Goal: Task Accomplishment & Management: Manage account settings

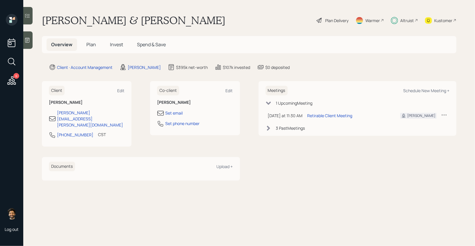
click at [89, 43] on span "Plan" at bounding box center [91, 44] width 10 height 6
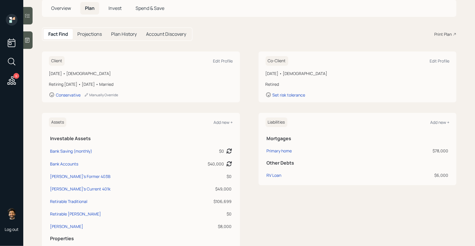
scroll to position [36, 0]
drag, startPoint x: 127, startPoint y: 83, endPoint x: 85, endPoint y: 87, distance: 41.5
click at [81, 87] on div "Retiring [DATE] • [DATE] • Married" at bounding box center [141, 85] width 184 height 6
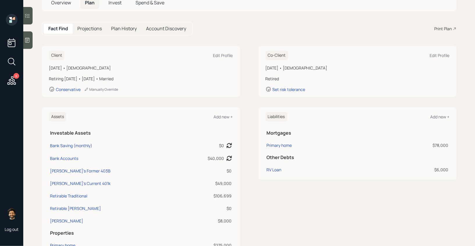
scroll to position [0, 0]
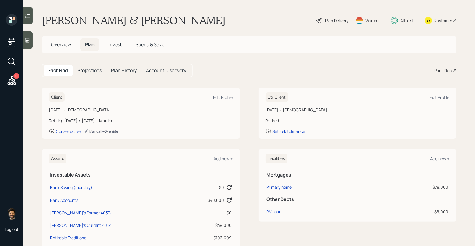
click at [92, 130] on div "Manually Override" at bounding box center [101, 131] width 34 height 5
click at [224, 99] on div "Edit Profile" at bounding box center [223, 97] width 20 height 6
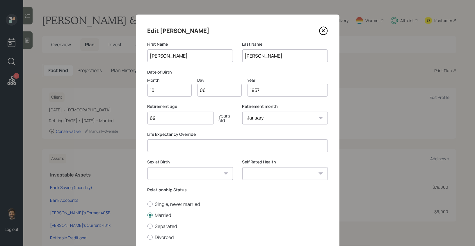
click at [176, 116] on input "69" at bounding box center [180, 118] width 66 height 13
click at [263, 120] on select "January February March April May June July August September October November De…" at bounding box center [284, 118] width 85 height 13
select select "4"
click at [242, 112] on select "January February March April May June July August September October November De…" at bounding box center [284, 118] width 85 height 13
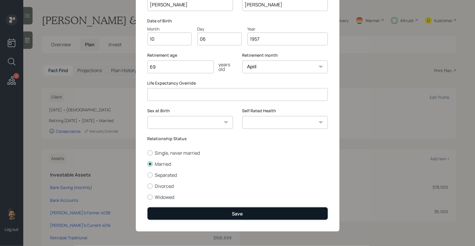
click at [192, 211] on button "Save" at bounding box center [237, 213] width 180 height 13
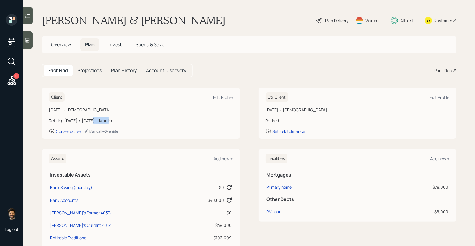
drag, startPoint x: 104, startPoint y: 120, endPoint x: 85, endPoint y: 120, distance: 18.0
click at [85, 120] on div "Retiring [DATE] • [DATE] • Married" at bounding box center [141, 120] width 184 height 6
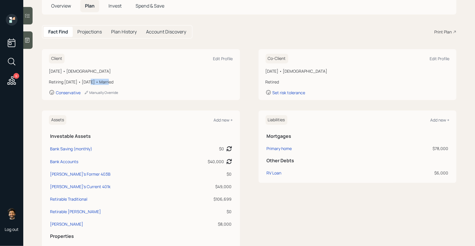
scroll to position [38, 0]
click at [122, 81] on div "Retiring [DATE] • [DATE] • Married" at bounding box center [141, 82] width 184 height 6
drag, startPoint x: 122, startPoint y: 82, endPoint x: 50, endPoint y: 83, distance: 72.1
click at [50, 83] on div "Retiring [DATE] • [DATE] • Married" at bounding box center [141, 82] width 184 height 6
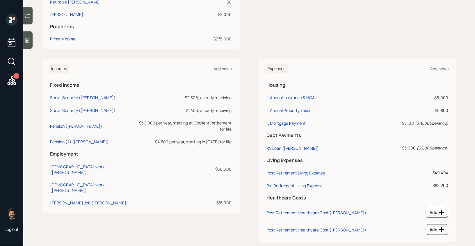
scroll to position [258, 0]
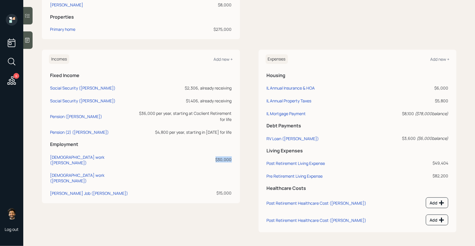
drag, startPoint x: 232, startPoint y: 150, endPoint x: 210, endPoint y: 151, distance: 22.1
click at [210, 151] on td "$30,000" at bounding box center [185, 159] width 96 height 18
click at [85, 190] on div "[PERSON_NAME] Job ([PERSON_NAME])" at bounding box center [89, 193] width 78 height 6
select select "other"
select select "earned"
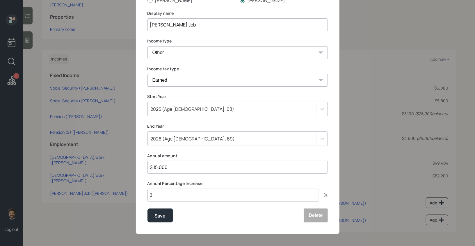
scroll to position [60, 0]
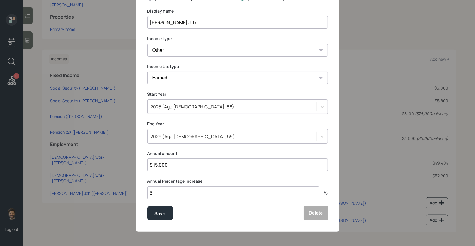
drag, startPoint x: 175, startPoint y: 165, endPoint x: 137, endPoint y: 163, distance: 38.1
click at [137, 163] on div "Edit income details Income Earner [PERSON_NAME] [PERSON_NAME] Display name [PER…" at bounding box center [238, 93] width 204 height 278
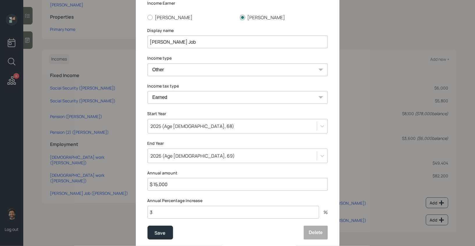
scroll to position [42, 0]
click at [172, 151] on div "2026 (Age [DEMOGRAPHIC_DATA], 69)" at bounding box center [232, 155] width 169 height 10
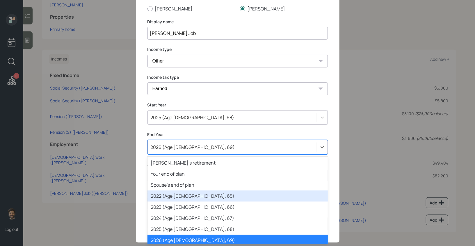
scroll to position [12, 0]
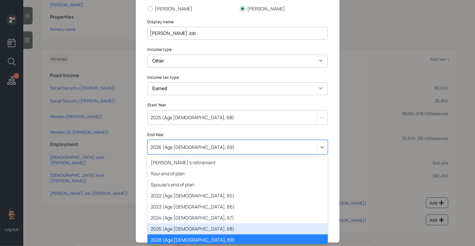
click at [167, 232] on div "2025 (Age [DEMOGRAPHIC_DATA], 68)" at bounding box center [237, 228] width 180 height 11
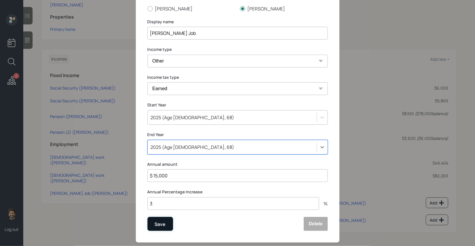
click at [160, 221] on div "Save" at bounding box center [160, 224] width 11 height 8
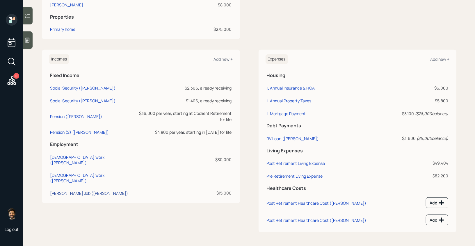
click at [64, 190] on div "[PERSON_NAME] Job ([PERSON_NAME])" at bounding box center [89, 193] width 78 height 6
select select "other"
select select "earned"
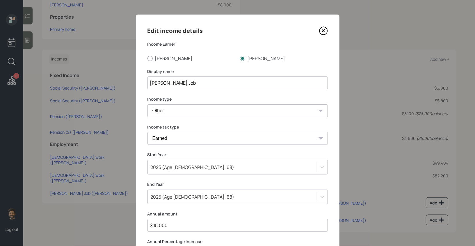
click at [199, 83] on input "[PERSON_NAME] Job" at bounding box center [237, 82] width 180 height 13
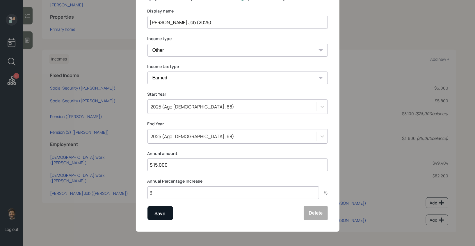
type input "[PERSON_NAME] Job (2025)"
click at [154, 213] on button "Save" at bounding box center [160, 213] width 26 height 14
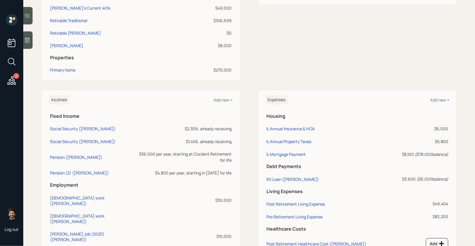
scroll to position [211, 0]
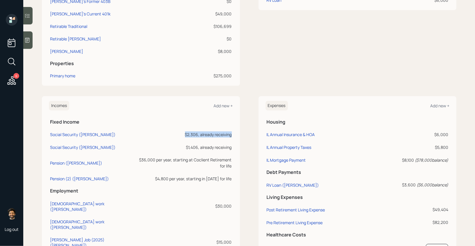
drag, startPoint x: 185, startPoint y: 136, endPoint x: 227, endPoint y: 139, distance: 41.4
click at [227, 139] on td "$2,306, already receiving" at bounding box center [185, 133] width 96 height 13
click at [62, 160] on div "Pension ([PERSON_NAME])" at bounding box center [76, 163] width 52 height 6
click at [75, 162] on div "Pension ([PERSON_NAME])" at bounding box center [76, 163] width 52 height 6
click at [77, 176] on div "Pension (2) ([PERSON_NAME])" at bounding box center [79, 179] width 59 height 6
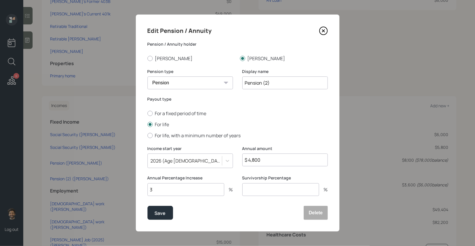
drag, startPoint x: 262, startPoint y: 161, endPoint x: 237, endPoint y: 164, distance: 25.1
click at [237, 164] on div "Income start year [DATE] (Age [DEMOGRAPHIC_DATA], 69) Annual amount $ 4,800" at bounding box center [237, 161] width 180 height 30
click at [255, 160] on input "$ 4,800" at bounding box center [284, 160] width 85 height 13
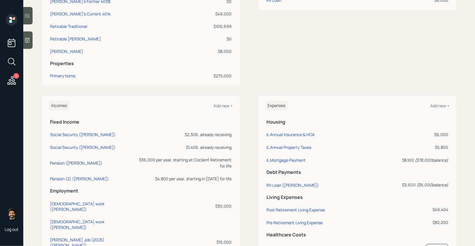
click at [71, 161] on div "Pension ([PERSON_NAME])" at bounding box center [76, 163] width 52 height 6
click at [70, 176] on div "Pension (2) ([PERSON_NAME])" at bounding box center [79, 179] width 59 height 6
click at [71, 163] on div "Pension ([PERSON_NAME])" at bounding box center [76, 163] width 52 height 6
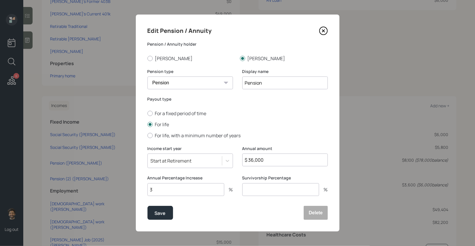
click at [173, 161] on div "Start at Retirement" at bounding box center [171, 161] width 41 height 6
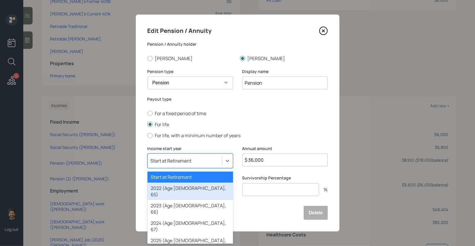
click at [170, 189] on div "2022 (Age [DEMOGRAPHIC_DATA], 65)" at bounding box center [189, 191] width 85 height 17
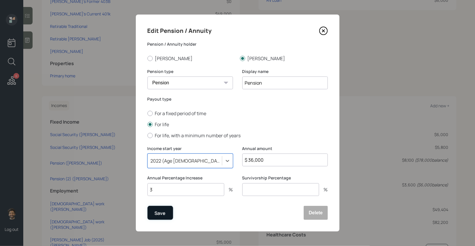
click at [156, 209] on button "Save" at bounding box center [160, 213] width 26 height 14
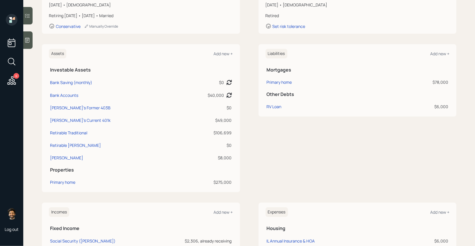
scroll to position [103, 0]
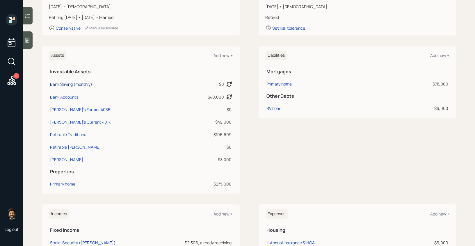
click at [73, 86] on div "Bank Saving (monthly)" at bounding box center [71, 84] width 42 height 6
select select "cash"
drag, startPoint x: 224, startPoint y: 97, endPoint x: 201, endPoint y: 98, distance: 23.6
click at [201, 98] on td "$40,000 Asset balance last updated on [DATE]." at bounding box center [206, 96] width 54 height 13
drag, startPoint x: 232, startPoint y: 111, endPoint x: 216, endPoint y: 111, distance: 15.7
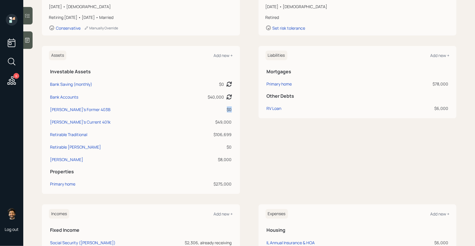
click at [216, 111] on td "$0" at bounding box center [206, 108] width 54 height 13
click at [72, 109] on div "[PERSON_NAME]'s Former 403B" at bounding box center [80, 109] width 60 height 6
select select "public_school_sponsored"
select select "balanced"
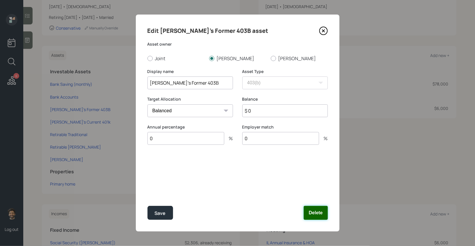
click at [308, 215] on button "Delete" at bounding box center [316, 213] width 24 height 14
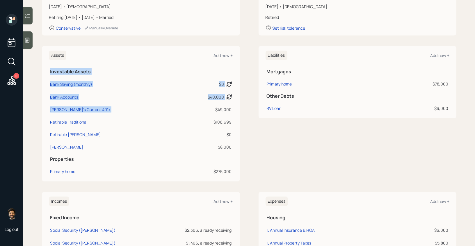
drag, startPoint x: 233, startPoint y: 110, endPoint x: 213, endPoint y: 110, distance: 20.4
click at [213, 110] on div "Assets Add new + Investable Assets Bank Saving (monthly) $0 Asset balance last …" at bounding box center [141, 113] width 198 height 135
click at [222, 110] on div "$49,000" at bounding box center [206, 109] width 52 height 6
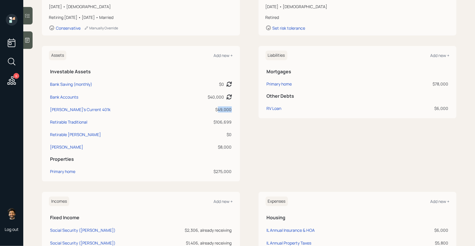
click at [222, 110] on div "$49,000" at bounding box center [206, 109] width 52 height 6
click at [70, 110] on div "[PERSON_NAME]'s Current 401k" at bounding box center [80, 109] width 60 height 6
select select "company_sponsored"
select select "balanced"
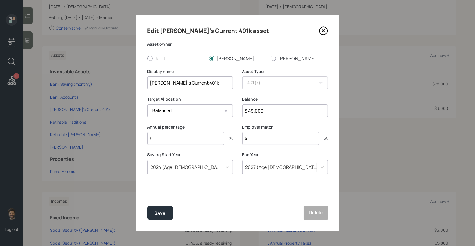
click at [264, 108] on input "$ 49,000" at bounding box center [284, 110] width 85 height 13
type input "$ 55,000"
click at [163, 214] on div "Save" at bounding box center [160, 213] width 11 height 8
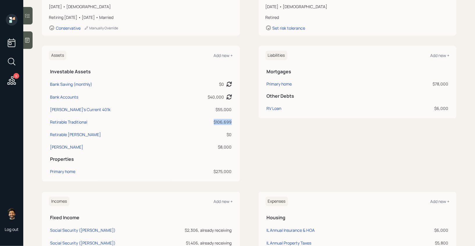
drag, startPoint x: 232, startPoint y: 121, endPoint x: 212, endPoint y: 121, distance: 20.6
click at [212, 121] on td "$106,699" at bounding box center [206, 121] width 54 height 13
drag, startPoint x: 232, startPoint y: 133, endPoint x: 220, endPoint y: 133, distance: 12.8
click at [220, 133] on td "$0" at bounding box center [206, 133] width 54 height 13
click at [179, 141] on td "$8,000" at bounding box center [206, 146] width 54 height 13
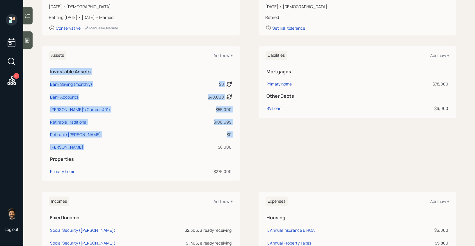
drag, startPoint x: 234, startPoint y: 148, endPoint x: 216, endPoint y: 148, distance: 18.3
click at [216, 148] on div "Assets Add new + Investable Assets Bank Saving (monthly) $0 Asset balance last …" at bounding box center [141, 113] width 198 height 135
click at [213, 148] on div "$8,000" at bounding box center [206, 147] width 52 height 6
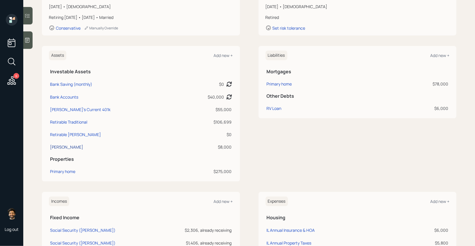
click at [60, 147] on div "[PERSON_NAME]" at bounding box center [66, 147] width 33 height 6
select select "ira"
select select "balanced"
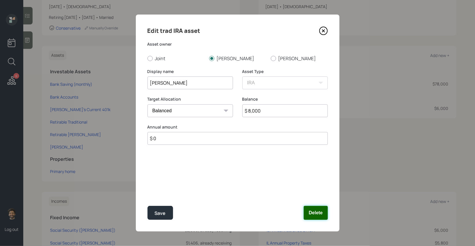
click at [321, 212] on button "Delete" at bounding box center [316, 213] width 24 height 14
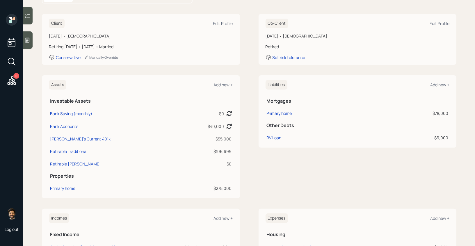
scroll to position [85, 0]
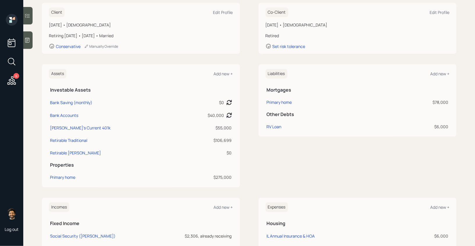
click at [443, 104] on div "$78,000" at bounding box center [413, 102] width 70 height 6
click at [63, 156] on div "Retirable [PERSON_NAME]" at bounding box center [75, 153] width 51 height 6
select select "roth_ira"
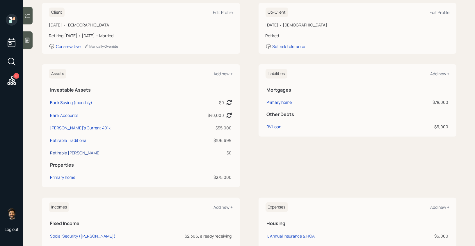
select select "balanced"
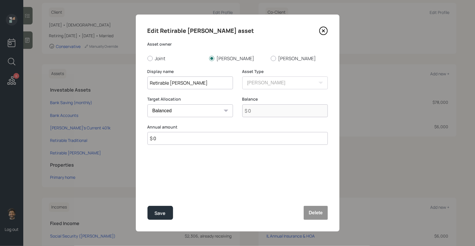
click at [176, 82] on input "Retirable [PERSON_NAME]" at bounding box center [189, 82] width 85 height 13
type input "Retirable"
click at [154, 212] on button "Save" at bounding box center [160, 213] width 26 height 14
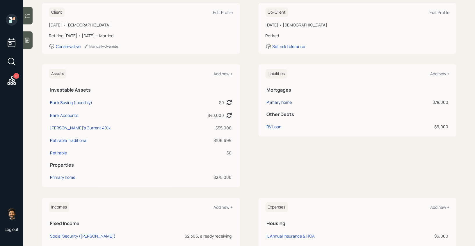
click at [277, 103] on div "Primary home" at bounding box center [279, 102] width 25 height 6
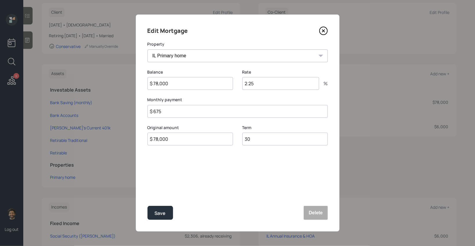
click at [174, 88] on input "$ 78,000" at bounding box center [189, 83] width 85 height 13
type input "$ 78,000"
click at [159, 213] on div "Save" at bounding box center [160, 213] width 11 height 8
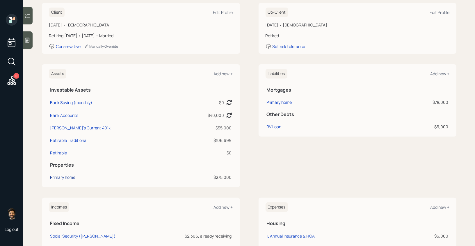
click at [58, 176] on div "Primary home" at bounding box center [62, 177] width 25 height 6
click at [274, 128] on div "RV Loan" at bounding box center [274, 127] width 15 height 6
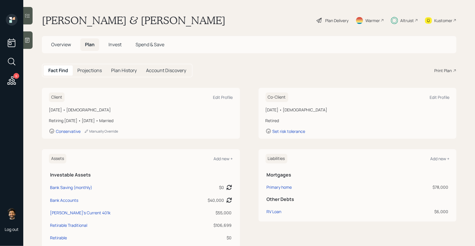
click at [342, 21] on div "Plan Delivery" at bounding box center [336, 20] width 23 height 6
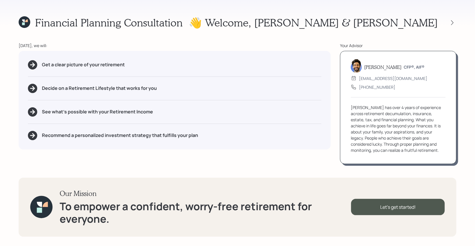
click at [24, 19] on icon at bounding box center [25, 22] width 12 height 12
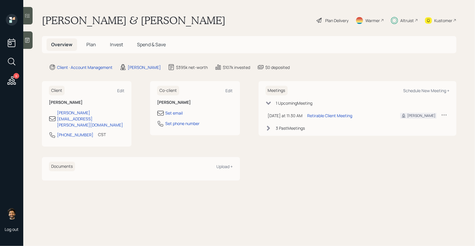
click at [89, 44] on span "Plan" at bounding box center [91, 44] width 10 height 6
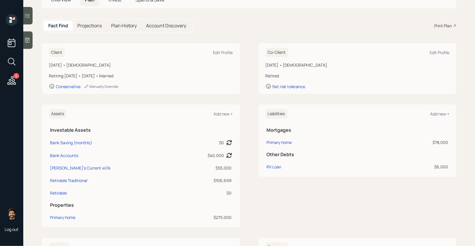
scroll to position [49, 0]
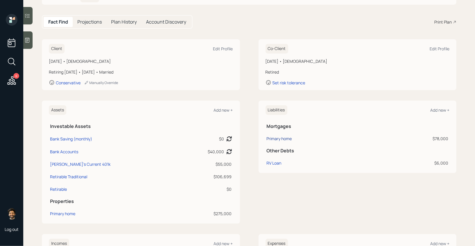
click at [277, 138] on div "Primary home" at bounding box center [279, 138] width 25 height 6
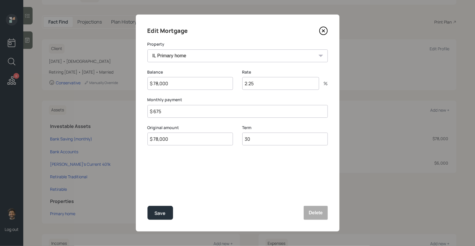
click at [176, 82] on input "$ 78,000" at bounding box center [189, 83] width 85 height 13
type input "$ 71,800"
click at [158, 214] on div "Save" at bounding box center [160, 213] width 11 height 8
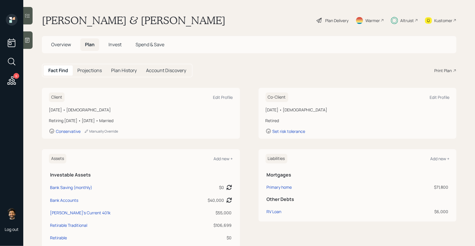
click at [334, 18] on div "Plan Delivery" at bounding box center [336, 20] width 23 height 6
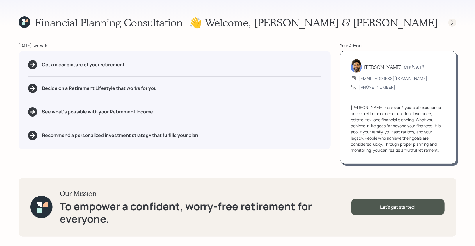
click at [452, 23] on icon at bounding box center [452, 23] width 6 height 6
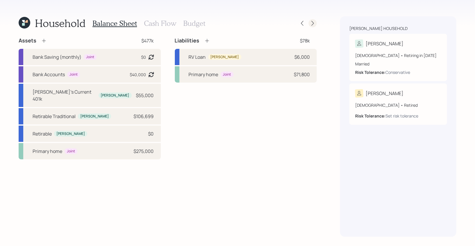
click at [313, 23] on icon at bounding box center [312, 23] width 2 height 5
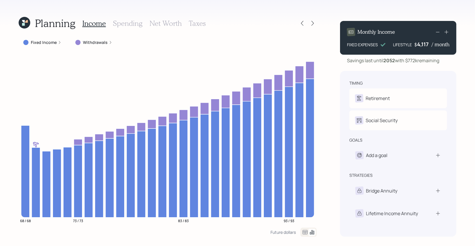
click at [302, 233] on icon at bounding box center [305, 232] width 7 height 7
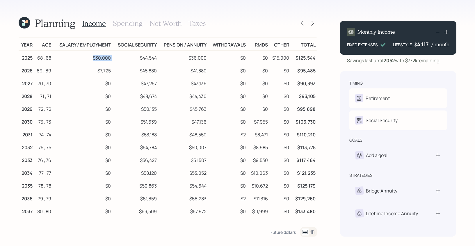
drag, startPoint x: 91, startPoint y: 58, endPoint x: 120, endPoint y: 58, distance: 28.8
click at [120, 58] on tr "2025 68 , 68 $30,000 $44,544 $36,000 $0 $0 $15,000 $125,544" at bounding box center [168, 57] width 298 height 13
drag, startPoint x: 97, startPoint y: 69, endPoint x: 113, endPoint y: 73, distance: 16.9
click at [113, 73] on tr "2026 69 , 69 $7,725 $45,880 $41,880 $0 $0 $0 $95,485" at bounding box center [168, 69] width 298 height 13
drag, startPoint x: 141, startPoint y: 56, endPoint x: 166, endPoint y: 56, distance: 25.6
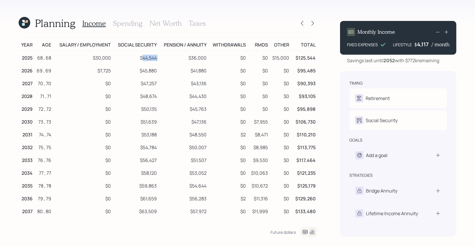
click at [166, 56] on tr "2025 68 , 68 $30,000 $44,544 $36,000 $0 $0 $15,000 $125,544" at bounding box center [168, 57] width 298 height 13
drag, startPoint x: 140, startPoint y: 68, endPoint x: 163, endPoint y: 70, distance: 22.8
click at [163, 70] on tr "2026 69 , 69 $7,725 $45,880 $41,880 $0 $0 $0 $95,485" at bounding box center [168, 69] width 298 height 13
drag, startPoint x: 191, startPoint y: 58, endPoint x: 214, endPoint y: 59, distance: 23.3
click at [214, 59] on tr "2025 68 , 68 $30,000 $44,544 $36,000 $0 $0 $15,000 $125,544" at bounding box center [168, 57] width 298 height 13
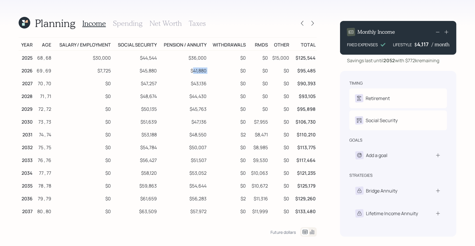
drag, startPoint x: 192, startPoint y: 69, endPoint x: 213, endPoint y: 69, distance: 21.5
click at [213, 69] on tr "2026 69 , 69 $7,725 $45,880 $41,880 $0 $0 $0 $95,485" at bounding box center [168, 69] width 298 height 13
drag, startPoint x: 274, startPoint y: 57, endPoint x: 290, endPoint y: 57, distance: 15.4
click at [290, 57] on td "$15,000" at bounding box center [279, 57] width 21 height 13
click at [126, 27] on div "Income Spending Net Worth Taxes" at bounding box center [143, 23] width 123 height 14
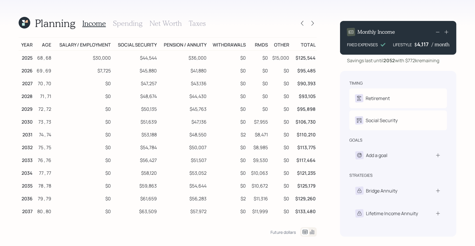
click at [125, 25] on h3 "Spending" at bounding box center [128, 23] width 30 height 8
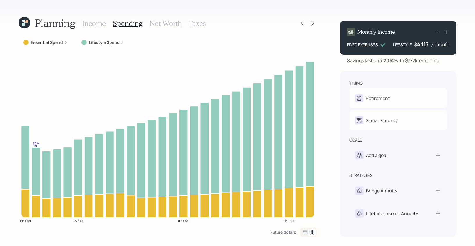
click at [304, 232] on icon at bounding box center [305, 232] width 7 height 7
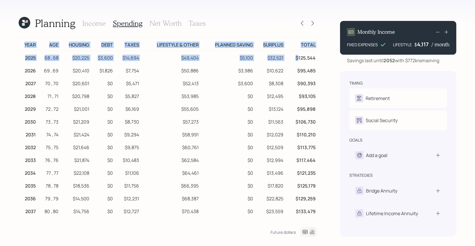
drag, startPoint x: 297, startPoint y: 58, endPoint x: 321, endPoint y: 58, distance: 23.6
click at [321, 58] on div "Planning Income Spending Net Worth Taxes Year Age Housing Debt Taxes Lifestyle …" at bounding box center [237, 123] width 475 height 246
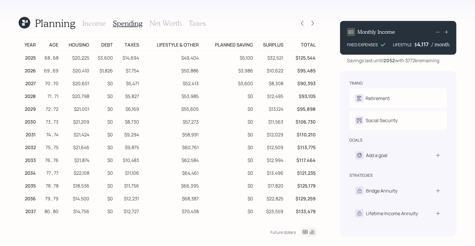
click at [302, 58] on td "$125,544" at bounding box center [301, 57] width 32 height 13
click at [79, 59] on td "$20,225" at bounding box center [75, 57] width 31 height 13
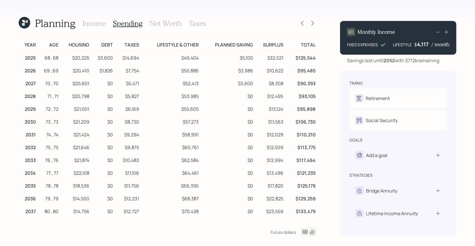
click at [109, 58] on td "$3,600" at bounding box center [103, 57] width 24 height 13
click at [131, 58] on td "$14,694" at bounding box center [127, 57] width 26 height 13
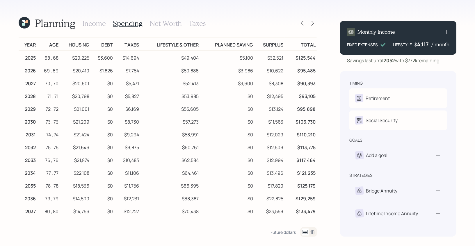
click at [133, 71] on td "$7,754" at bounding box center [127, 69] width 26 height 13
click at [131, 56] on td "$14,694" at bounding box center [127, 57] width 26 height 13
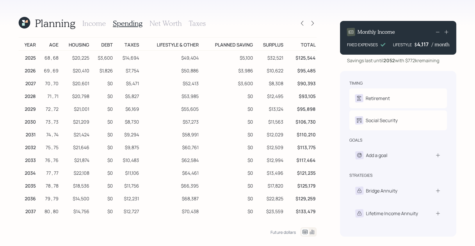
click at [130, 71] on td "$7,754" at bounding box center [127, 69] width 26 height 13
click at [107, 56] on td "$3,600" at bounding box center [103, 57] width 24 height 13
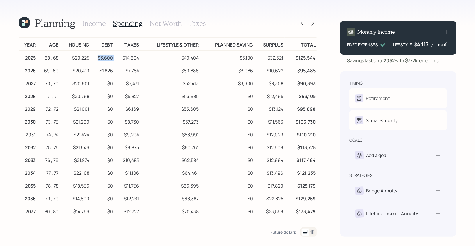
click at [107, 56] on td "$3,600" at bounding box center [103, 57] width 24 height 13
click at [108, 71] on td "$1,826" at bounding box center [103, 69] width 24 height 13
click at [188, 57] on td "$49,404" at bounding box center [169, 57] width 59 height 13
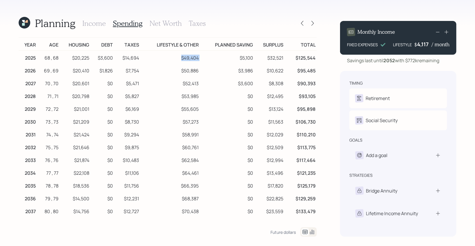
click at [188, 57] on td "$49,404" at bounding box center [169, 57] width 59 height 13
click at [200, 56] on td "$5,100" at bounding box center [227, 57] width 54 height 13
drag, startPoint x: 200, startPoint y: 57, endPoint x: 173, endPoint y: 57, distance: 27.6
click at [173, 57] on tr "2025 68 , 68 $20,225 $3,600 $14,694 $49,404 $5,100 $32,521 $125,544" at bounding box center [168, 57] width 298 height 13
drag, startPoint x: 255, startPoint y: 58, endPoint x: 233, endPoint y: 57, distance: 21.5
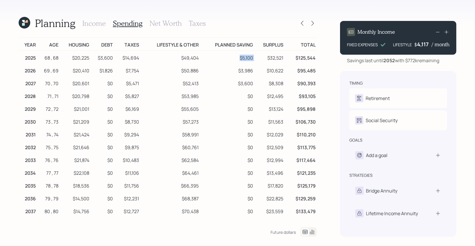
click at [233, 57] on tr "2025 68 , 68 $20,225 $3,600 $14,694 $49,404 $5,100 $32,521 $125,544" at bounding box center [168, 57] width 298 height 13
drag, startPoint x: 284, startPoint y: 58, endPoint x: 260, endPoint y: 58, distance: 23.8
click at [260, 58] on td "$32,521" at bounding box center [269, 57] width 31 height 13
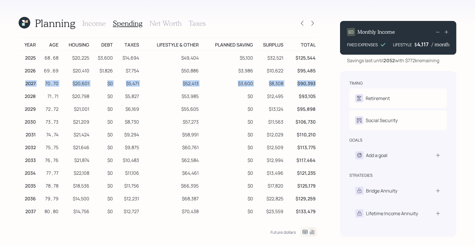
drag, startPoint x: 25, startPoint y: 84, endPoint x: 315, endPoint y: 84, distance: 290.8
click at [315, 84] on tr "2027 70 , 70 $20,601 $0 $5,471 $52,413 $3,600 $8,308 $90,393" at bounding box center [168, 82] width 298 height 13
click at [236, 88] on td "$3,600" at bounding box center [227, 82] width 54 height 13
drag, startPoint x: 254, startPoint y: 84, endPoint x: 238, endPoint y: 84, distance: 15.7
click at [238, 84] on td "$3,600" at bounding box center [227, 82] width 54 height 13
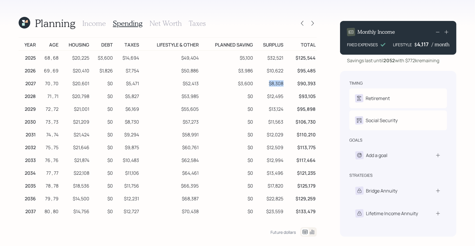
drag, startPoint x: 284, startPoint y: 85, endPoint x: 268, endPoint y: 85, distance: 16.3
click at [268, 85] on td "$8,308" at bounding box center [269, 82] width 31 height 13
drag, startPoint x: 416, startPoint y: 46, endPoint x: 427, endPoint y: 46, distance: 11.3
click at [427, 46] on div "$ 4,117 / month" at bounding box center [431, 44] width 35 height 7
click at [422, 46] on div "4,117" at bounding box center [424, 44] width 15 height 7
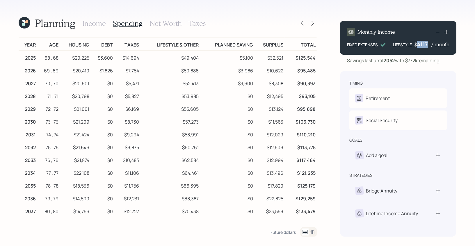
click at [422, 46] on div "4117" at bounding box center [424, 44] width 15 height 7
click at [336, 19] on div "Planning Income Spending Net Worth Taxes Year Age Housing Debt Taxes Lifestyle …" at bounding box center [237, 123] width 475 height 246
drag, startPoint x: 271, startPoint y: 97, endPoint x: 283, endPoint y: 97, distance: 12.5
click at [283, 97] on td "$4,850" at bounding box center [269, 95] width 31 height 13
click at [421, 45] on div "4,700" at bounding box center [424, 44] width 15 height 7
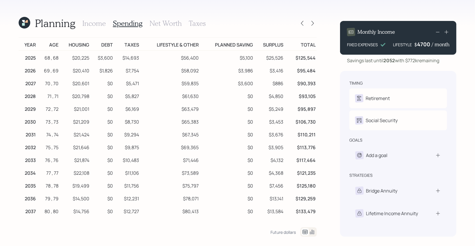
click at [421, 45] on div "4700" at bounding box center [424, 44] width 15 height 7
click at [339, 11] on div "Planning Income Spending Net Worth Taxes Year Age Housing Debt Taxes Lifestyle …" at bounding box center [237, 123] width 475 height 246
drag, startPoint x: 271, startPoint y: 97, endPoint x: 285, endPoint y: 99, distance: 14.4
click at [285, 99] on tr "2028 71 , 71 $20,798 $0 $5,824 $62,941 $0 $3,541 $93,104" at bounding box center [168, 95] width 298 height 13
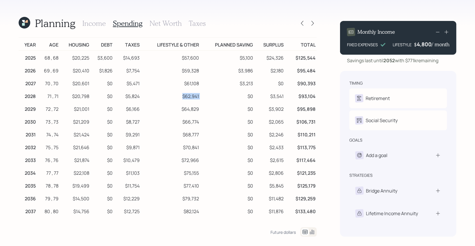
drag, startPoint x: 183, startPoint y: 96, endPoint x: 205, endPoint y: 97, distance: 22.1
click at [205, 97] on tr "2028 71 , 71 $20,798 $0 $5,824 $62,941 $0 $3,541 $93,104" at bounding box center [168, 95] width 298 height 13
click at [425, 44] on div "4800" at bounding box center [424, 44] width 15 height 7
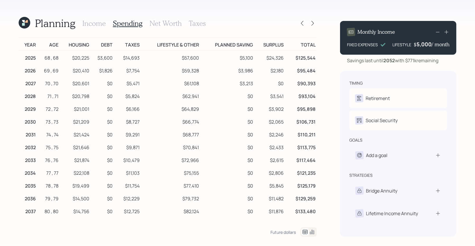
click at [370, 14] on div "Planning Income Spending Net Worth Taxes Year Age Housing Debt Taxes Lifestyle …" at bounding box center [237, 123] width 475 height 246
drag, startPoint x: 178, startPoint y: 96, endPoint x: 198, endPoint y: 97, distance: 19.8
click at [198, 97] on td "$65,564" at bounding box center [169, 95] width 59 height 13
drag, startPoint x: 265, startPoint y: 44, endPoint x: 285, endPoint y: 44, distance: 19.8
click at [285, 44] on td "Surplus" at bounding box center [269, 44] width 31 height 13
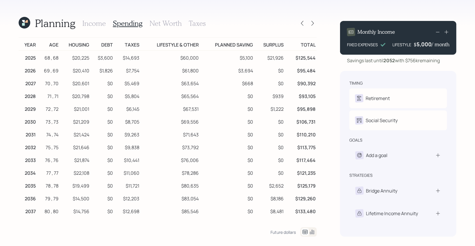
click at [91, 102] on td "$0" at bounding box center [102, 108] width 24 height 13
drag, startPoint x: 72, startPoint y: 85, endPoint x: 141, endPoint y: 83, distance: 68.6
click at [141, 83] on tr "2027 70 , 70 $20,601 $0 $5,469 $63,654 $668 $0 $90,392" at bounding box center [168, 82] width 298 height 13
click at [136, 83] on td "$5,469" at bounding box center [127, 82] width 26 height 13
drag, startPoint x: 181, startPoint y: 85, endPoint x: 199, endPoint y: 85, distance: 18.6
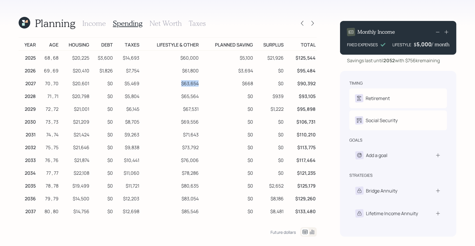
click at [199, 85] on td "$63,654" at bounding box center [169, 82] width 59 height 13
click at [23, 21] on icon at bounding box center [23, 21] width 3 height 3
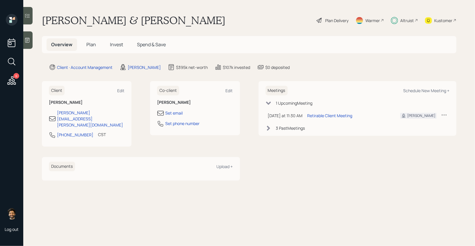
click at [335, 20] on div "Plan Delivery" at bounding box center [336, 20] width 23 height 6
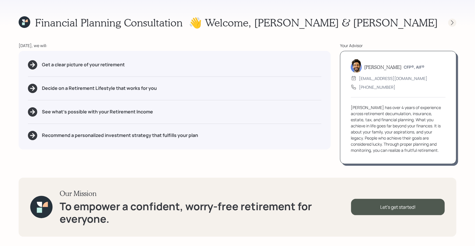
click at [452, 20] on icon at bounding box center [452, 23] width 6 height 6
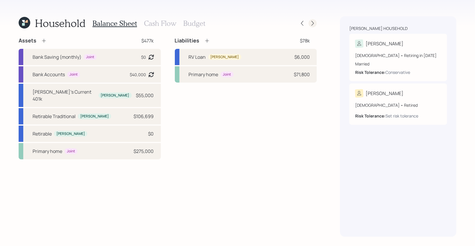
click at [311, 25] on icon at bounding box center [312, 23] width 2 height 5
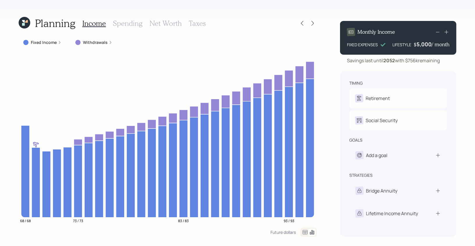
click at [21, 22] on icon at bounding box center [25, 23] width 12 height 12
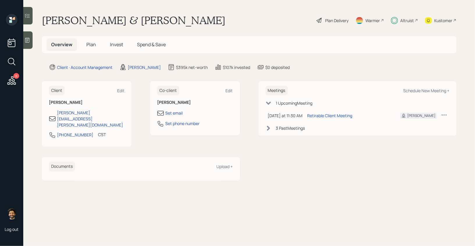
click at [327, 21] on div "Plan Delivery" at bounding box center [336, 20] width 23 height 6
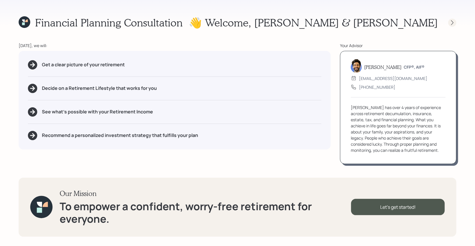
click at [455, 22] on icon at bounding box center [452, 23] width 6 height 6
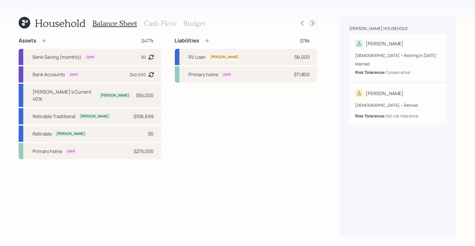
click at [316, 22] on div at bounding box center [313, 23] width 8 height 8
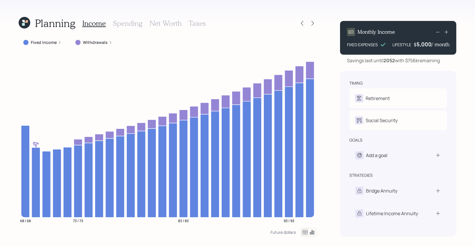
click at [24, 21] on icon at bounding box center [23, 21] width 3 height 3
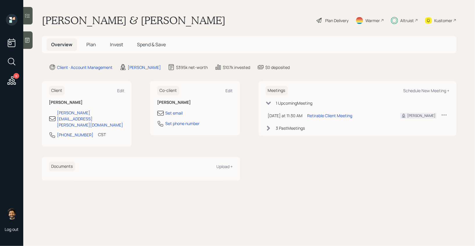
click at [90, 42] on span "Plan" at bounding box center [91, 44] width 10 height 6
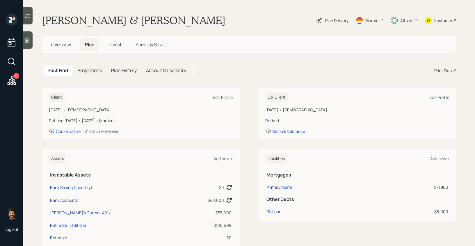
click at [113, 46] on span "Invest" at bounding box center [114, 44] width 13 height 6
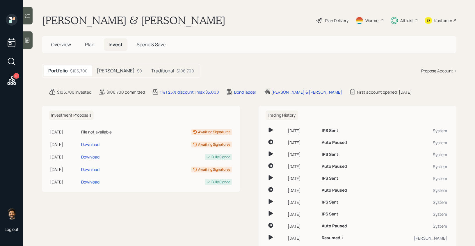
click at [91, 46] on span "Plan" at bounding box center [90, 44] width 10 height 6
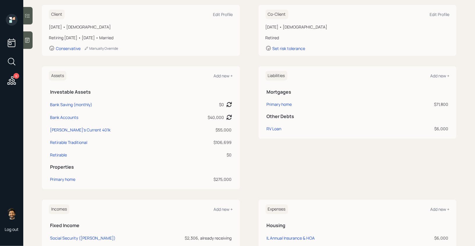
scroll to position [88, 0]
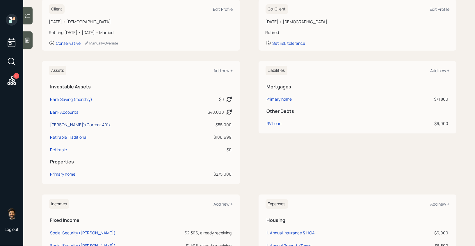
click at [77, 123] on div "[PERSON_NAME]'s Current 401k" at bounding box center [80, 125] width 60 height 6
select select "company_sponsored"
select select "balanced"
click at [84, 124] on div "[PERSON_NAME]'s Current 401k" at bounding box center [80, 125] width 60 height 6
select select "company_sponsored"
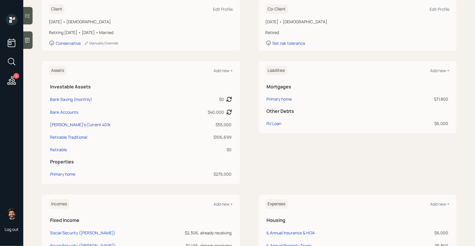
select select "balanced"
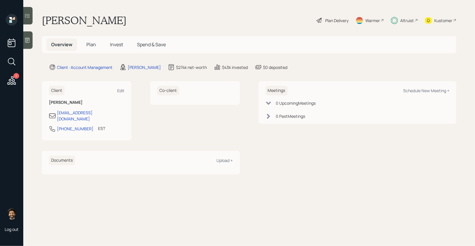
click at [407, 19] on div "Altruist" at bounding box center [407, 20] width 14 height 6
